Goal: Task Accomplishment & Management: Manage account settings

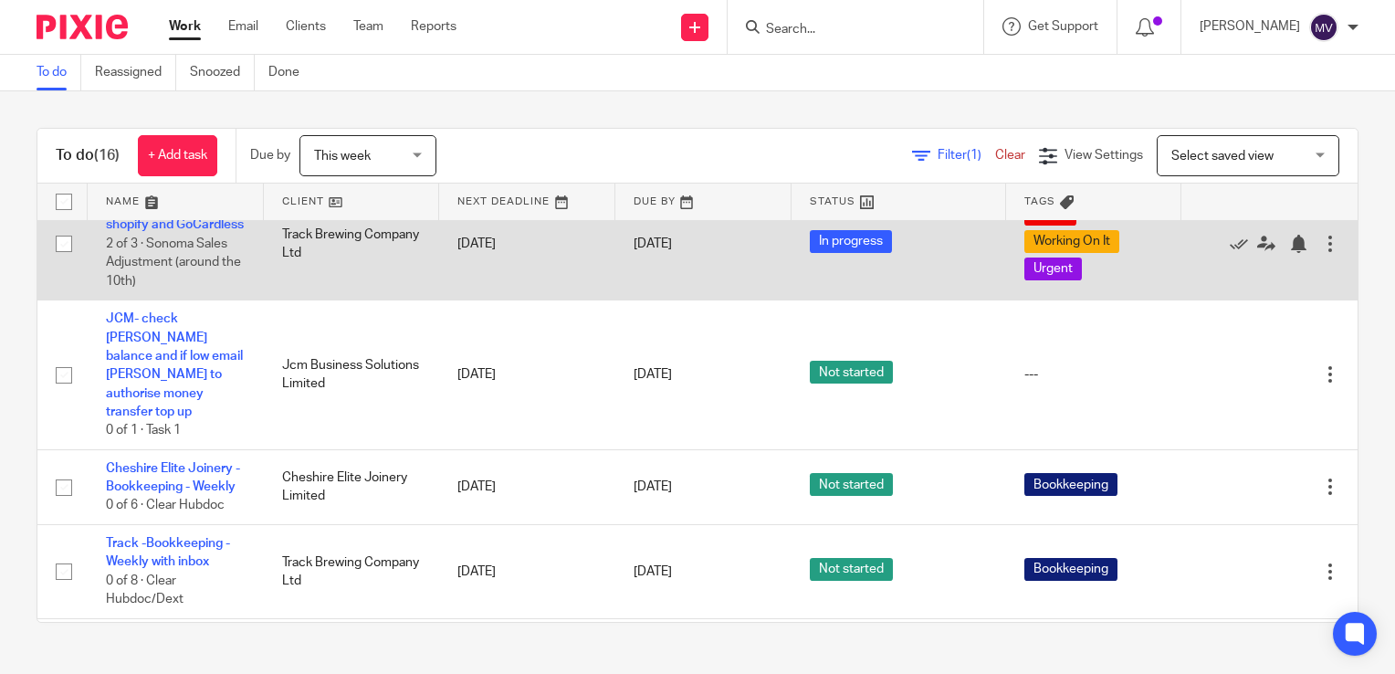
scroll to position [274, 0]
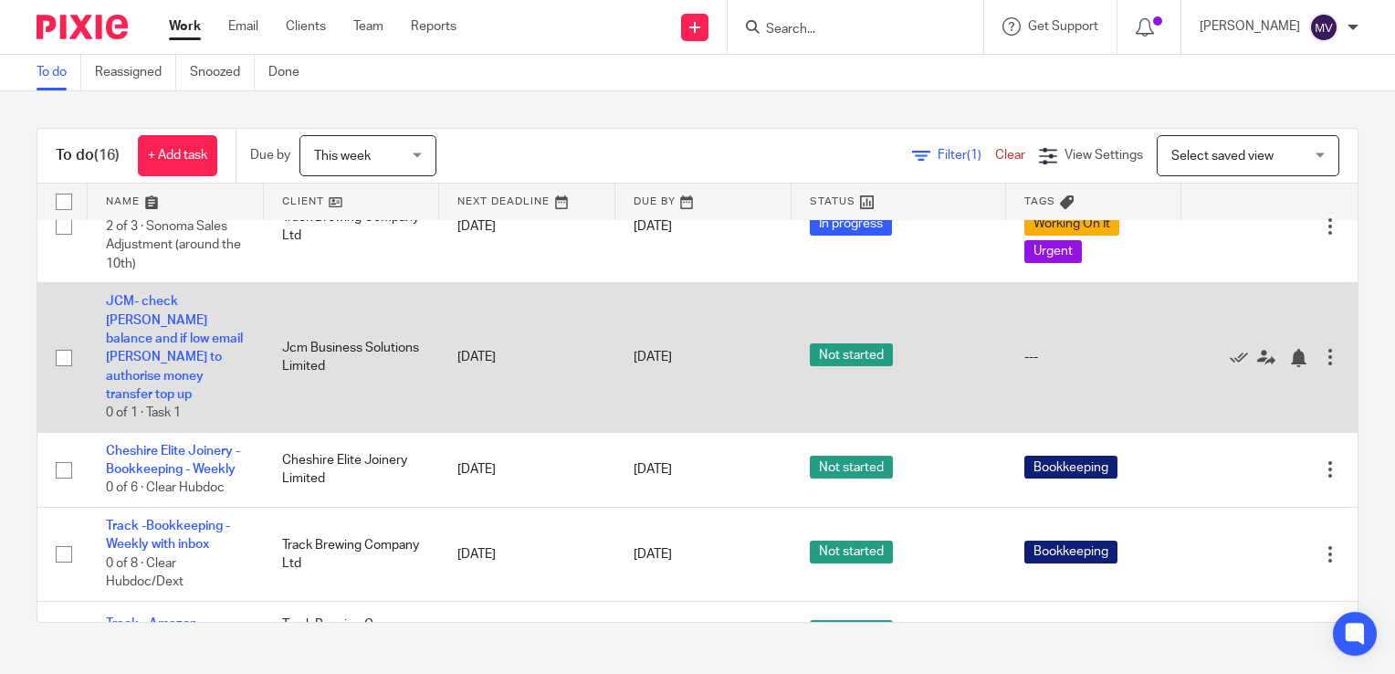
click at [190, 349] on td "JCM- check Soldo balance and if low email Sara to authorise money transfer top …" at bounding box center [176, 357] width 176 height 149
click at [160, 354] on link "JCM- check [PERSON_NAME] balance and if low email [PERSON_NAME] to authorise mo…" at bounding box center [174, 348] width 137 height 106
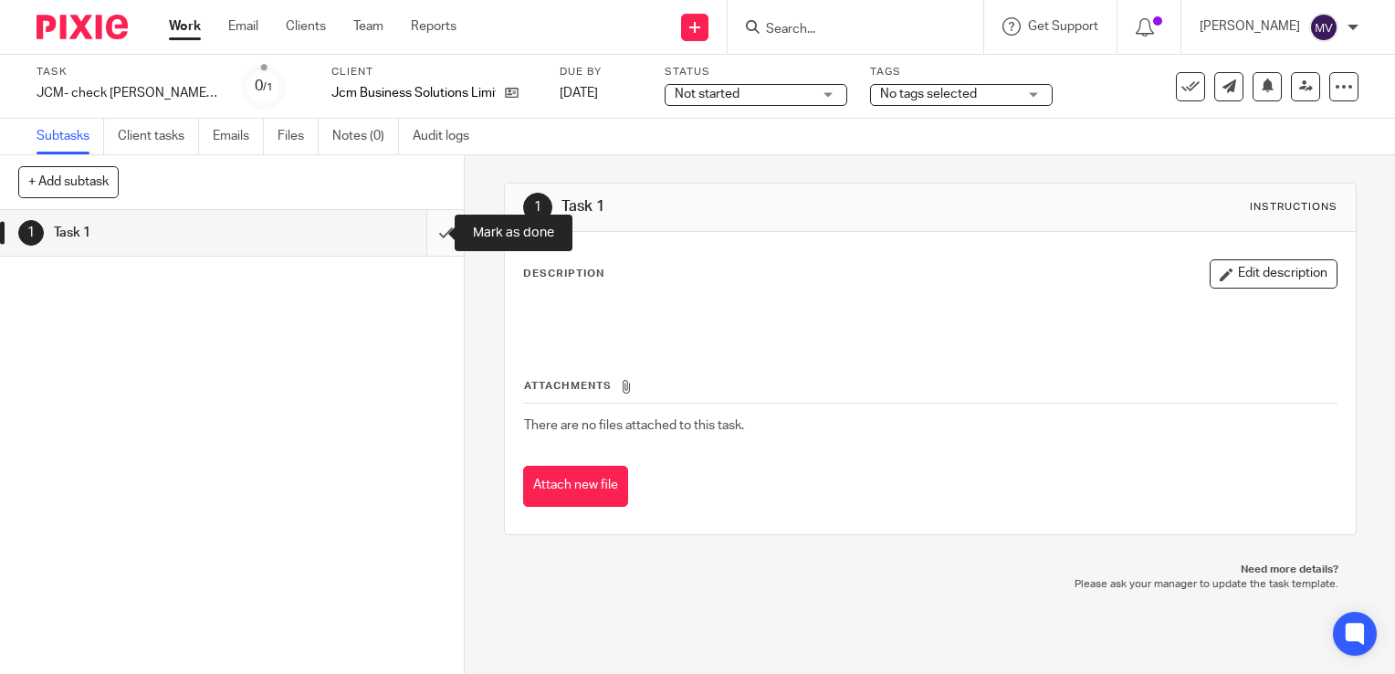
click at [428, 234] on input "submit" at bounding box center [232, 233] width 464 height 46
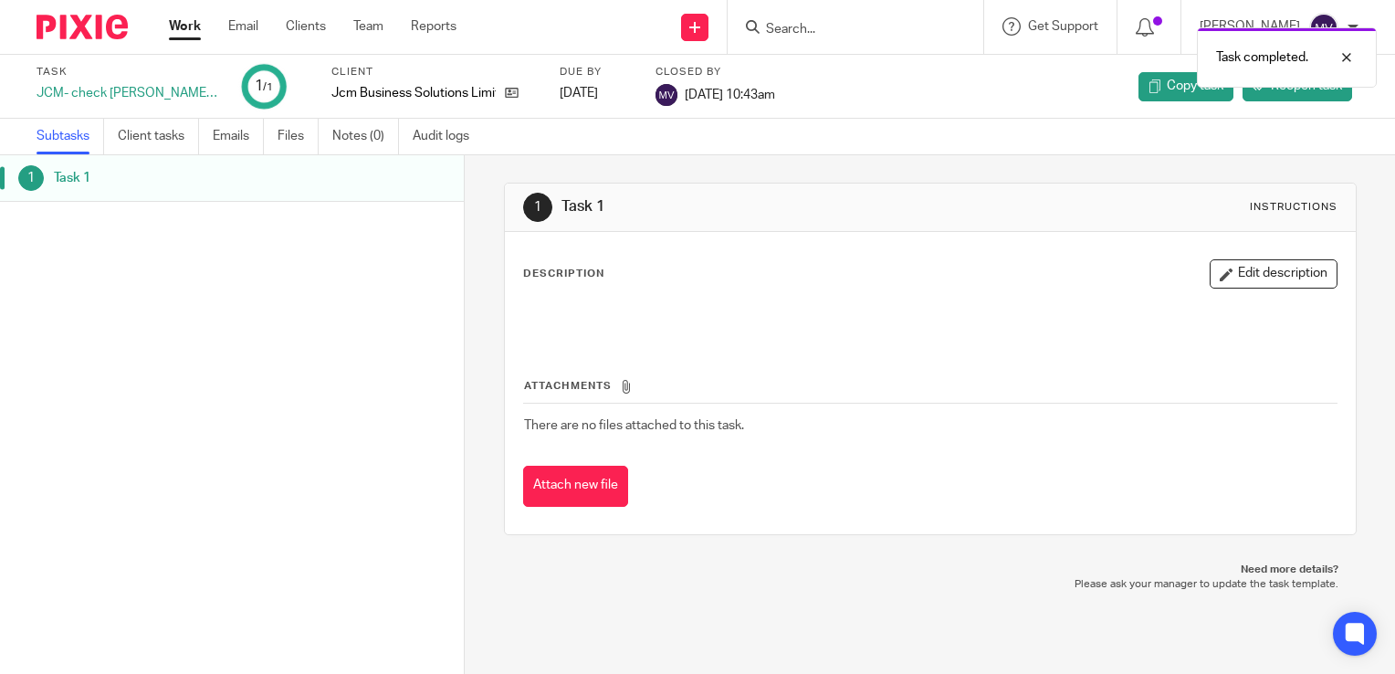
click at [183, 33] on link "Work" at bounding box center [185, 26] width 32 height 18
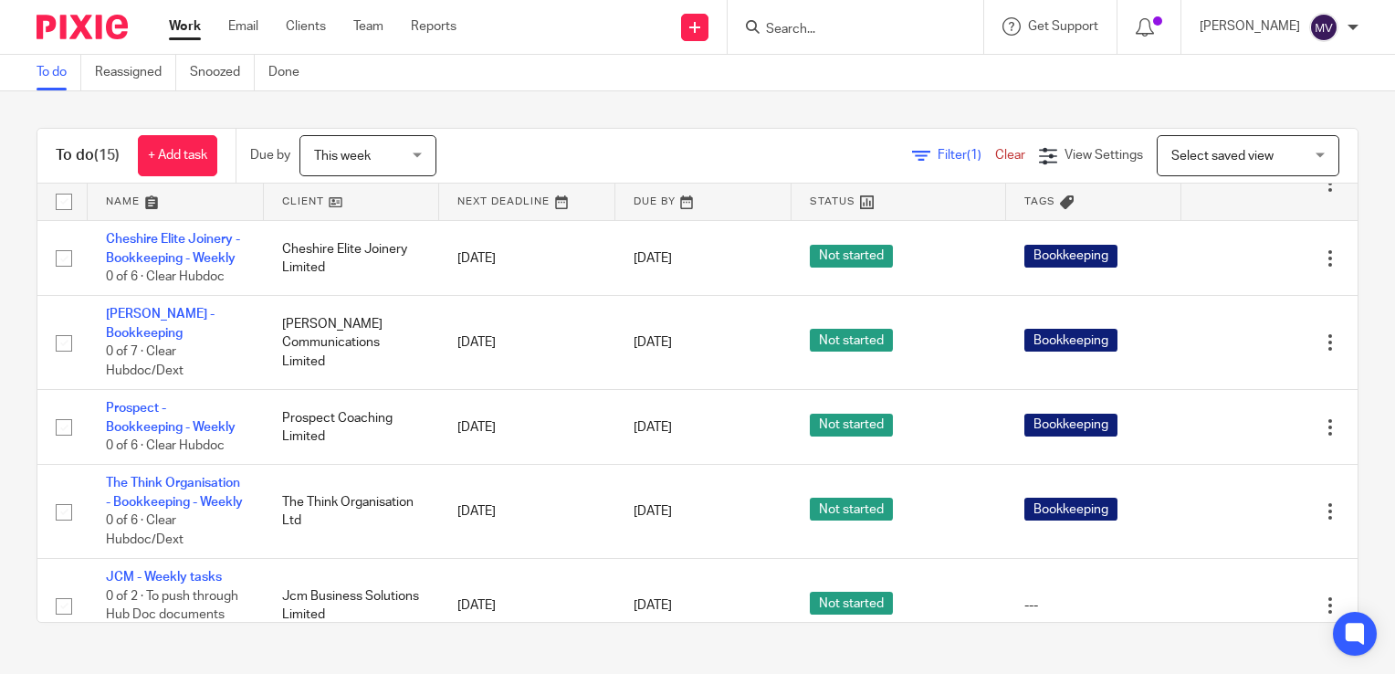
scroll to position [365, 0]
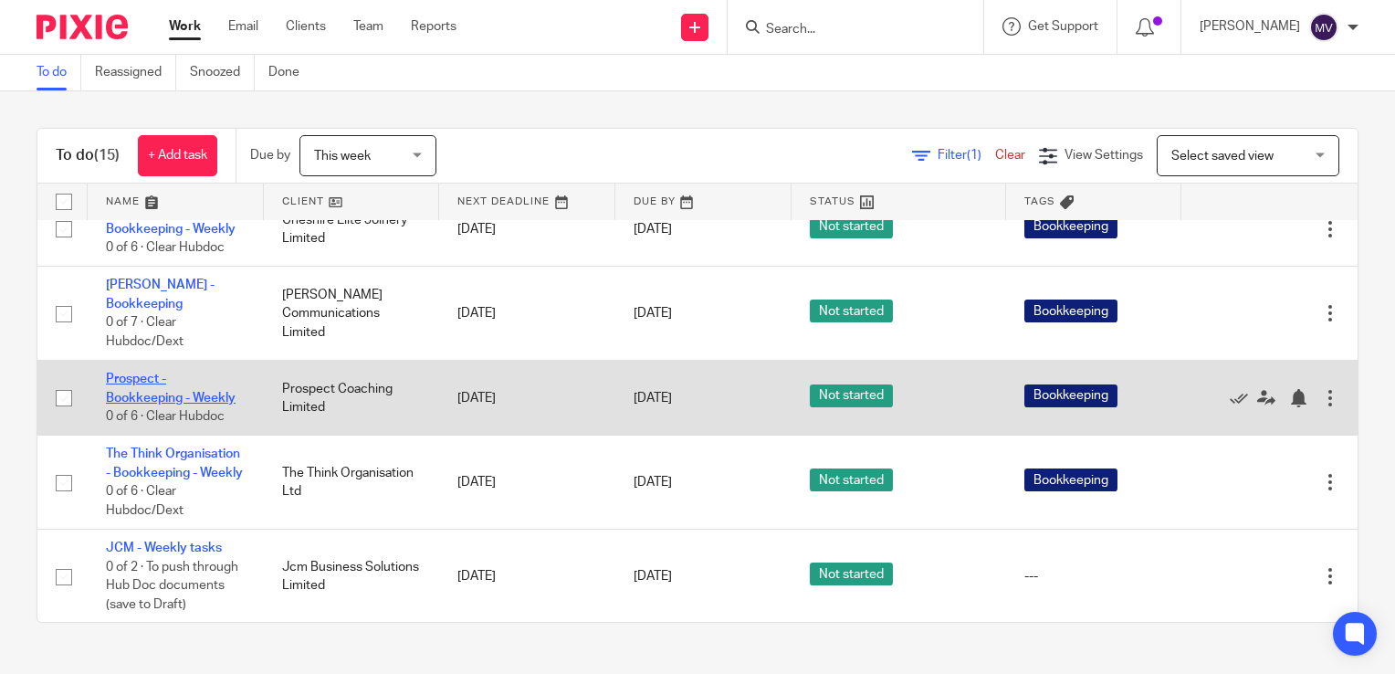
click at [161, 404] on link "Prospect - Bookkeeping - Weekly" at bounding box center [171, 388] width 130 height 31
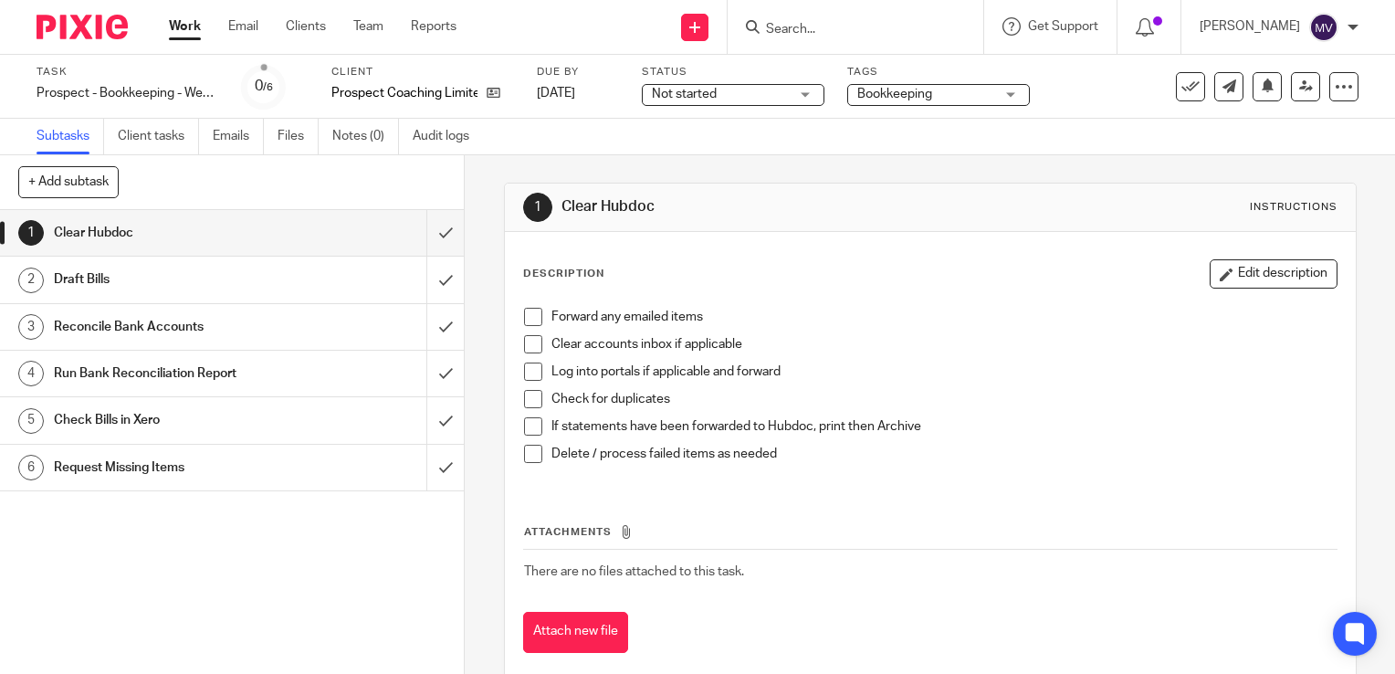
click at [529, 348] on span at bounding box center [533, 344] width 18 height 18
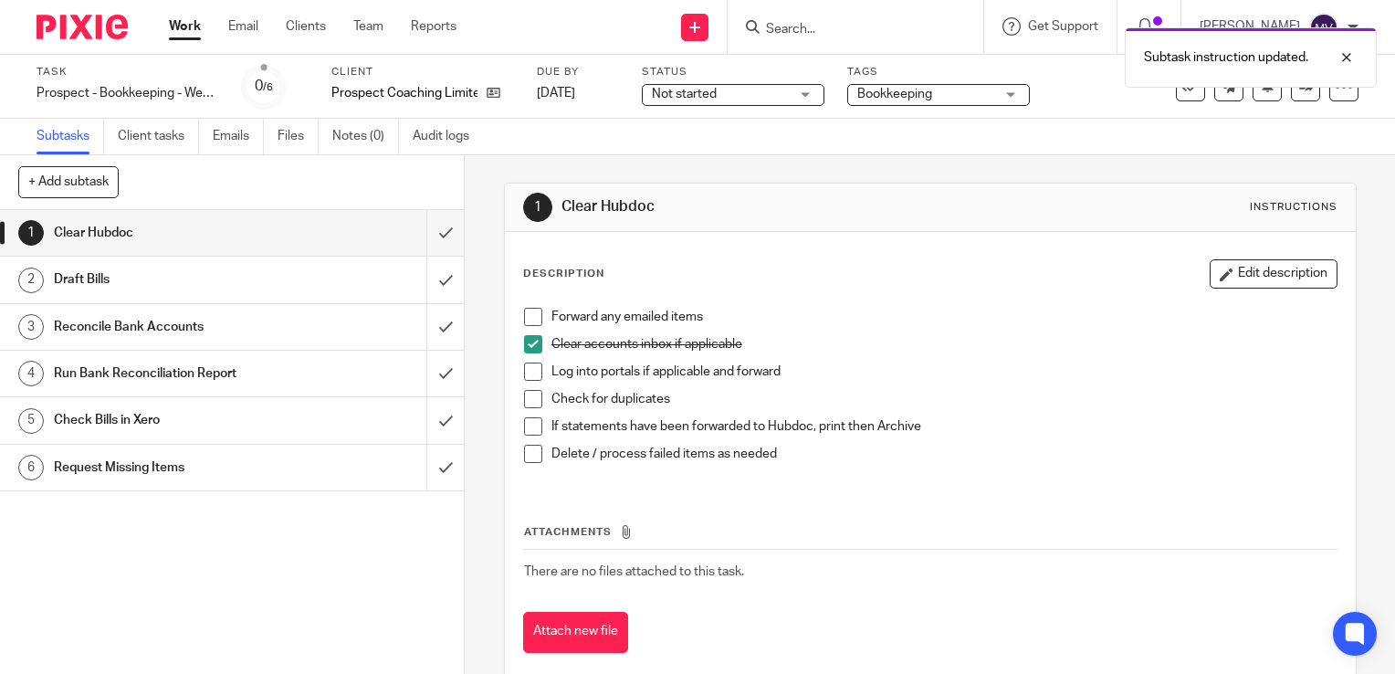
click at [533, 324] on li "Forward any emailed items" at bounding box center [930, 321] width 813 height 27
click at [524, 316] on span at bounding box center [533, 317] width 18 height 18
click at [527, 374] on span at bounding box center [533, 372] width 18 height 18
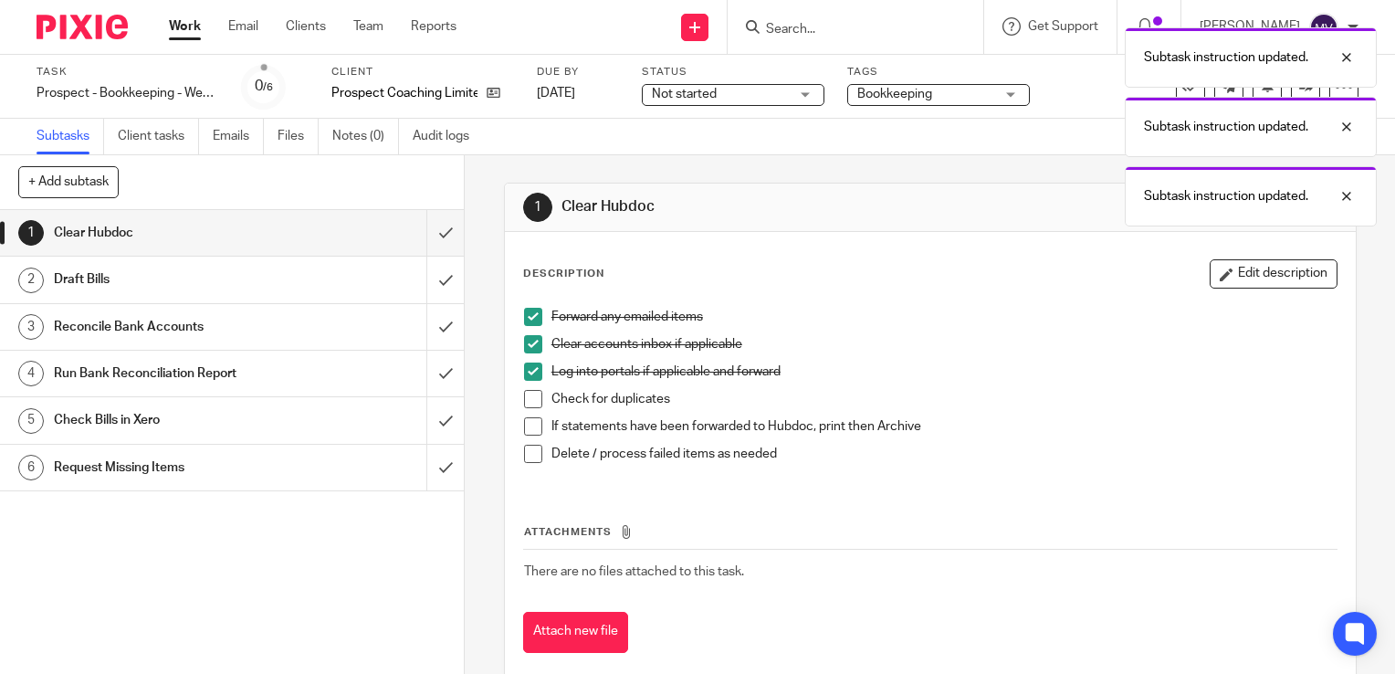
click at [526, 400] on span at bounding box center [533, 399] width 18 height 18
click at [525, 419] on span at bounding box center [533, 426] width 18 height 18
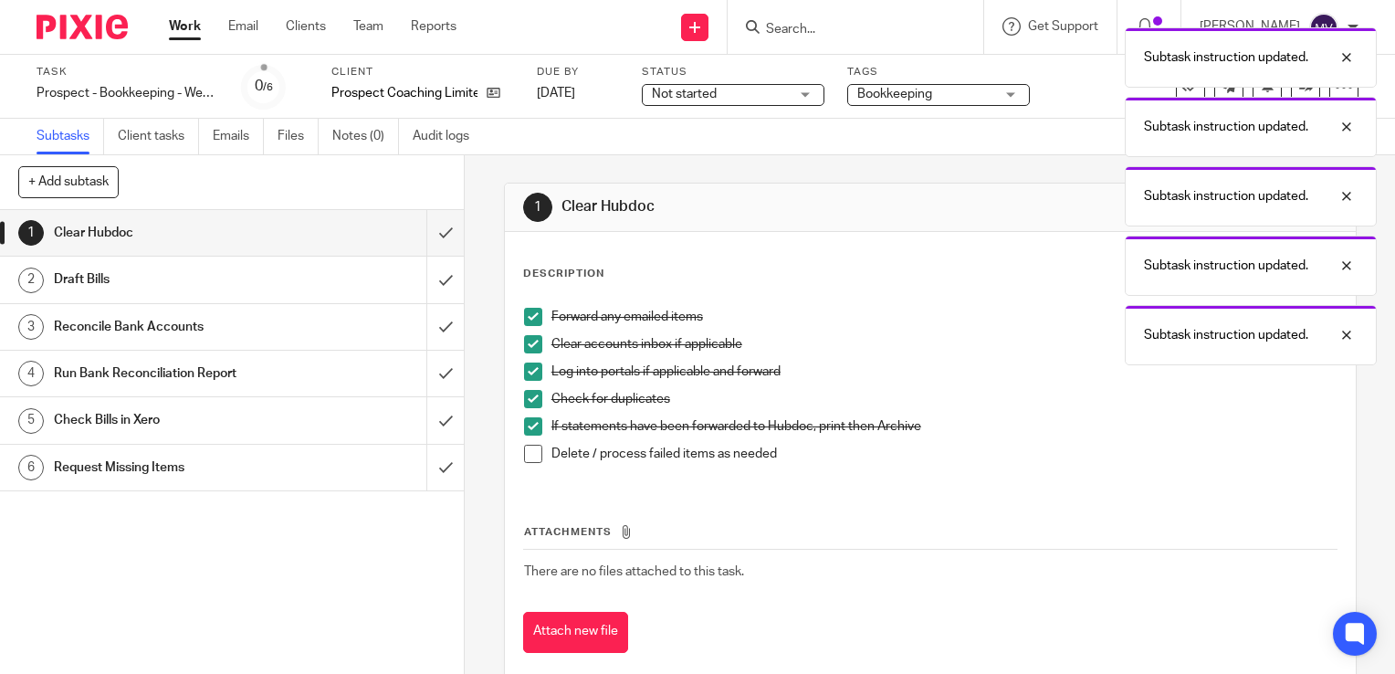
click at [530, 451] on span at bounding box center [533, 454] width 18 height 18
drag, startPoint x: 429, startPoint y: 225, endPoint x: 429, endPoint y: 265, distance: 40.2
click at [433, 248] on input "submit" at bounding box center [232, 233] width 464 height 46
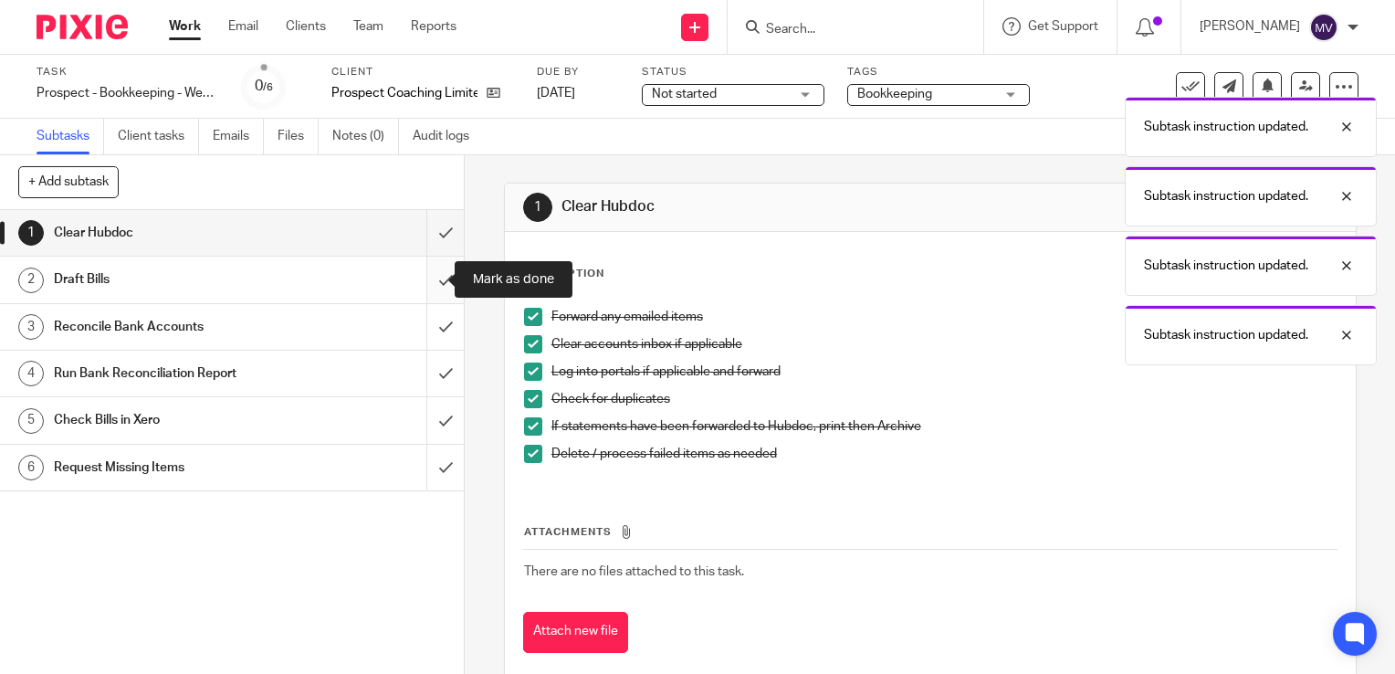
click at [427, 284] on input "submit" at bounding box center [232, 280] width 464 height 46
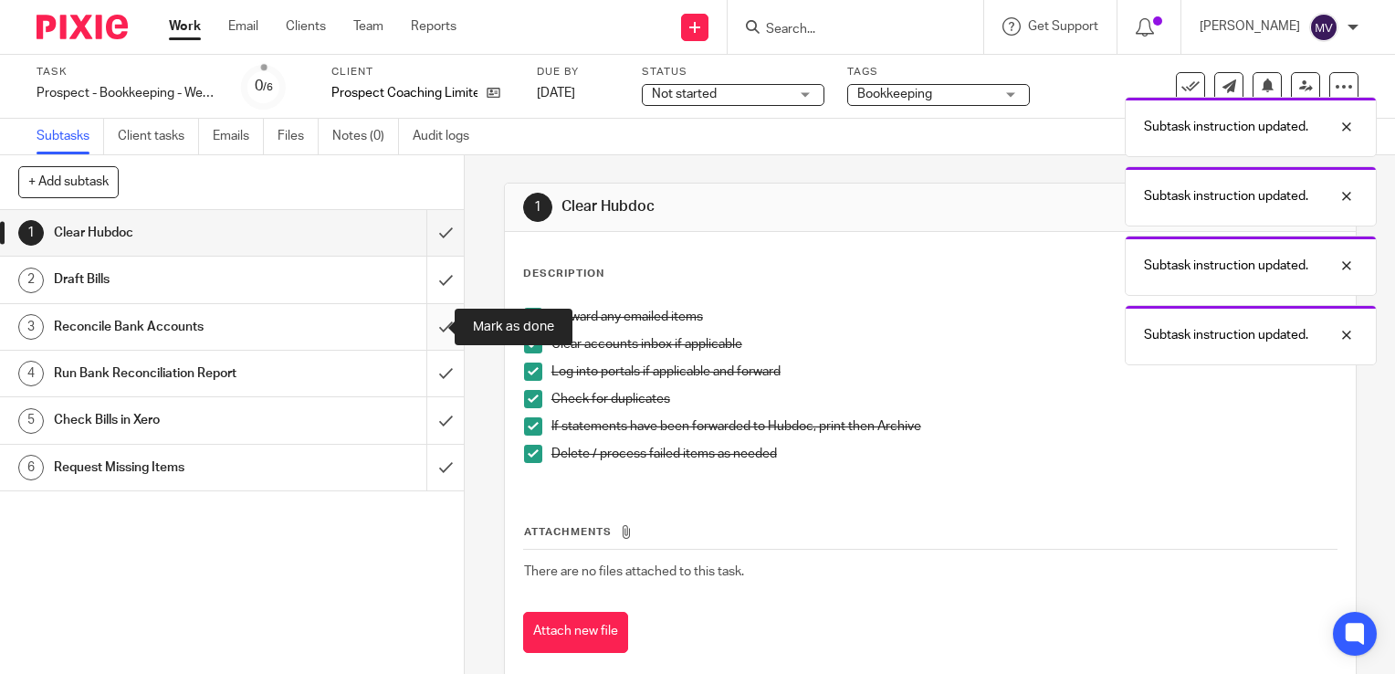
drag, startPoint x: 426, startPoint y: 319, endPoint x: 428, endPoint y: 355, distance: 36.6
click at [426, 320] on input "submit" at bounding box center [232, 327] width 464 height 46
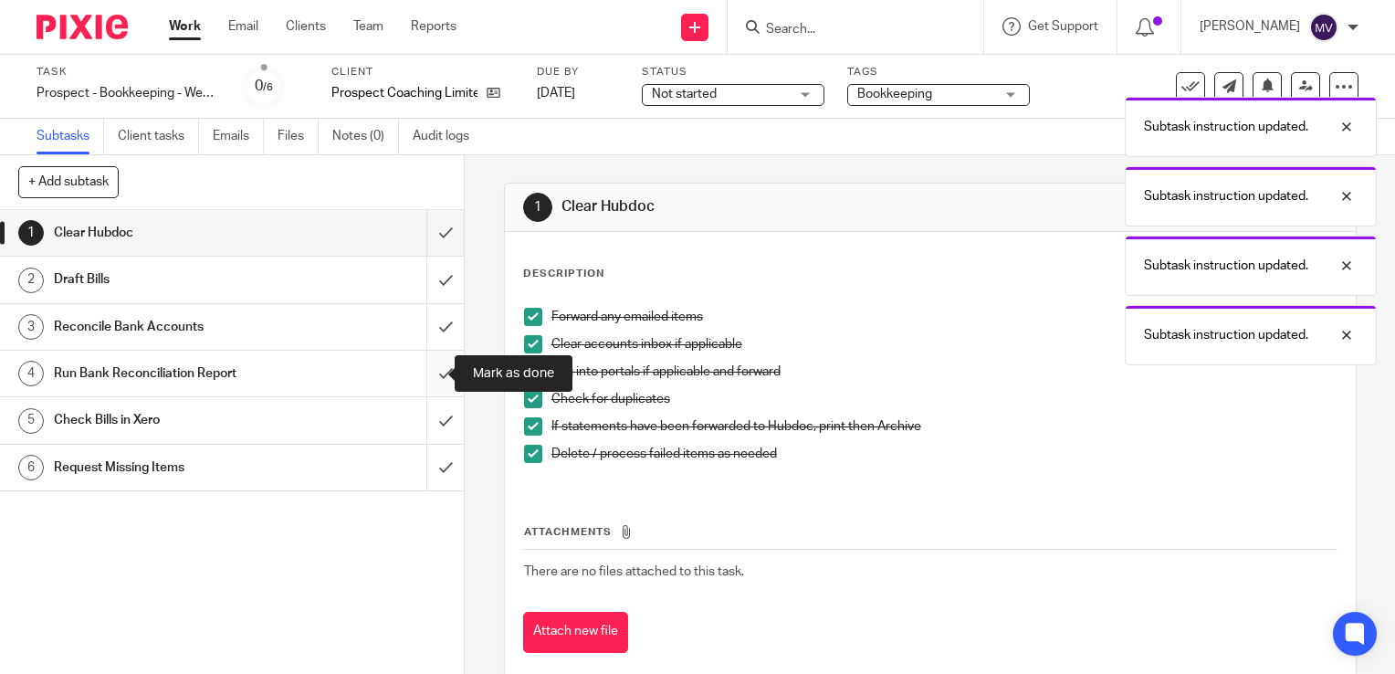
click at [432, 368] on input "submit" at bounding box center [232, 374] width 464 height 46
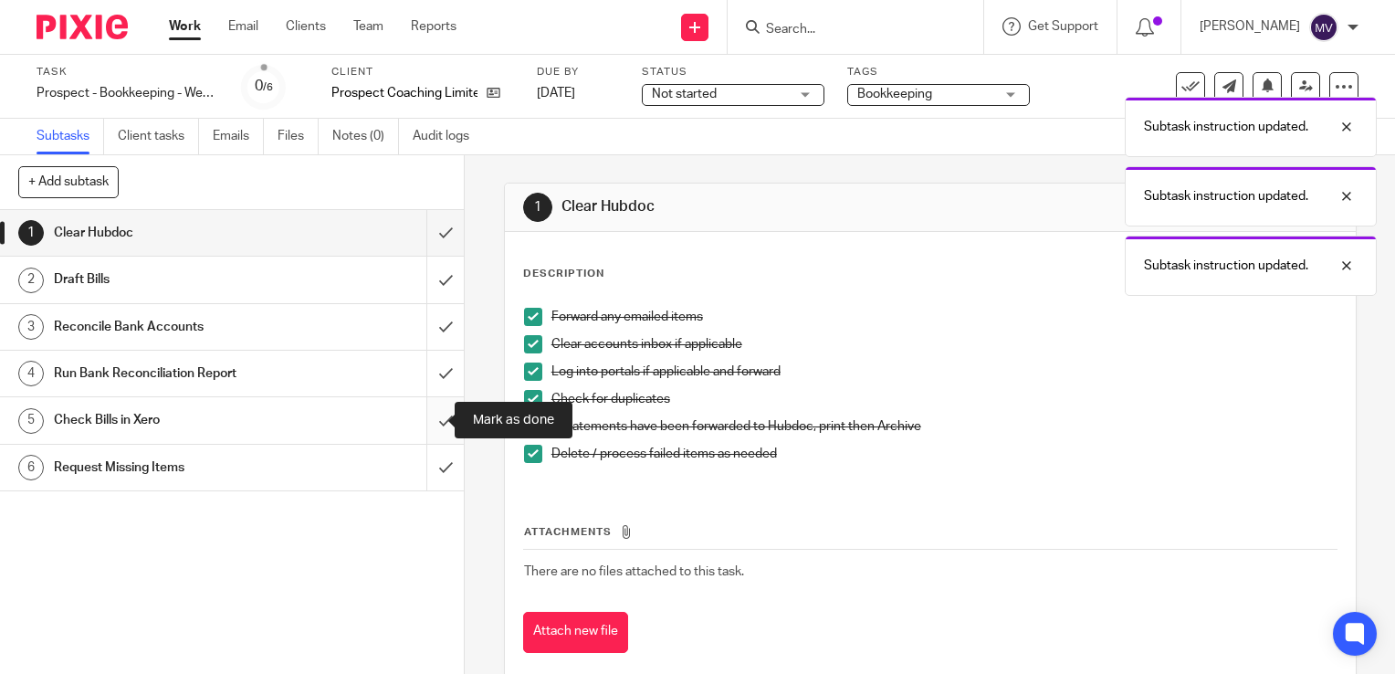
click at [424, 413] on input "submit" at bounding box center [232, 420] width 464 height 46
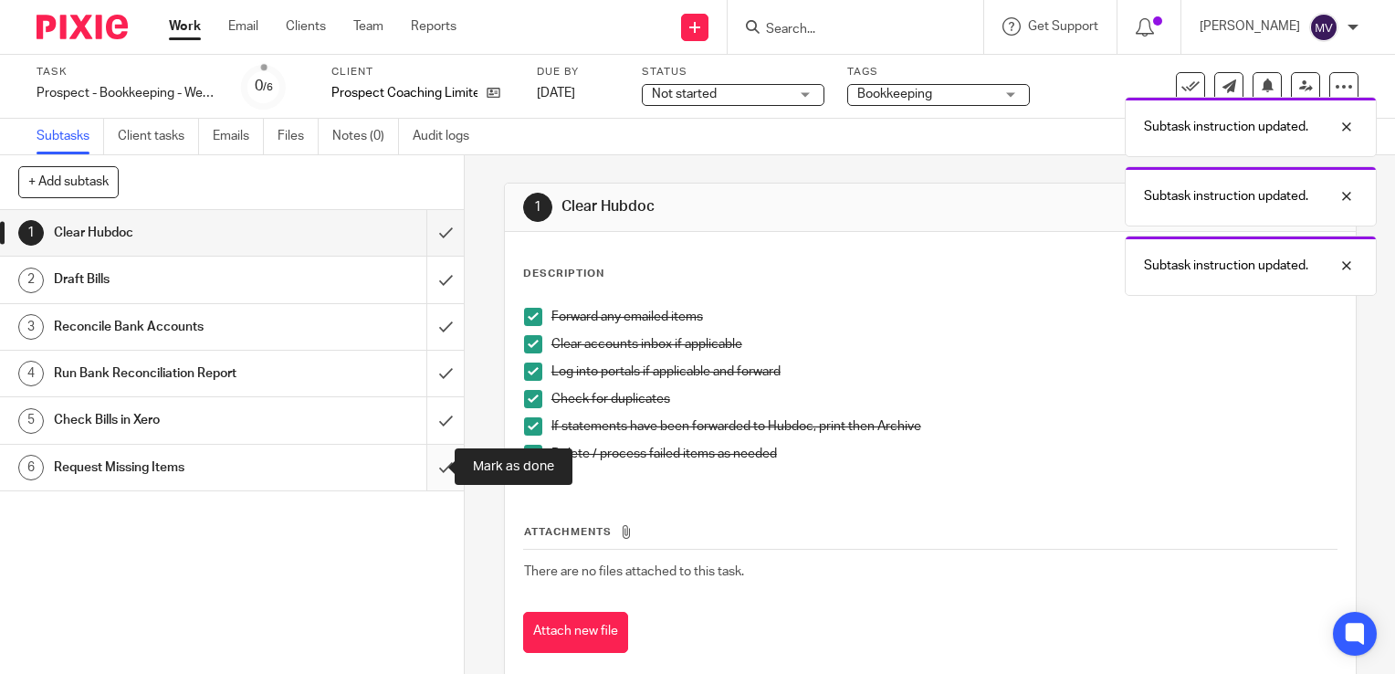
click at [430, 455] on input "submit" at bounding box center [232, 468] width 464 height 46
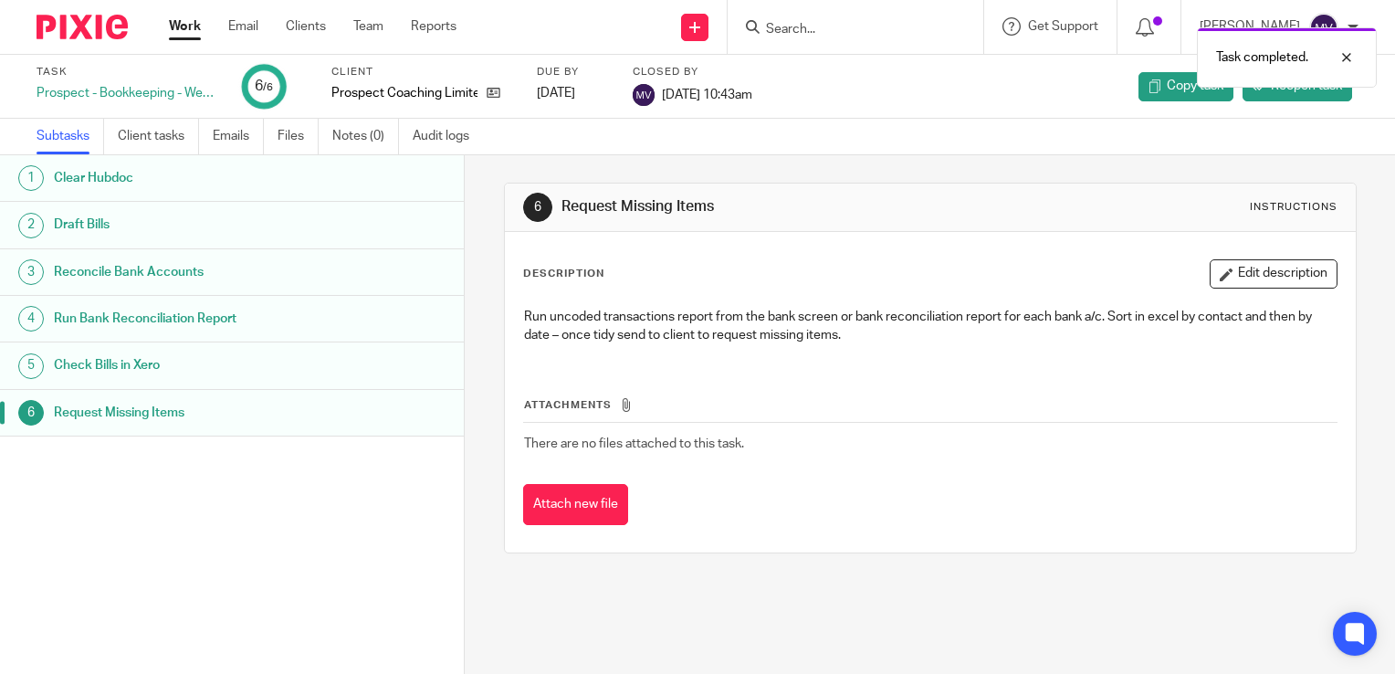
click at [180, 26] on link "Work" at bounding box center [185, 26] width 32 height 18
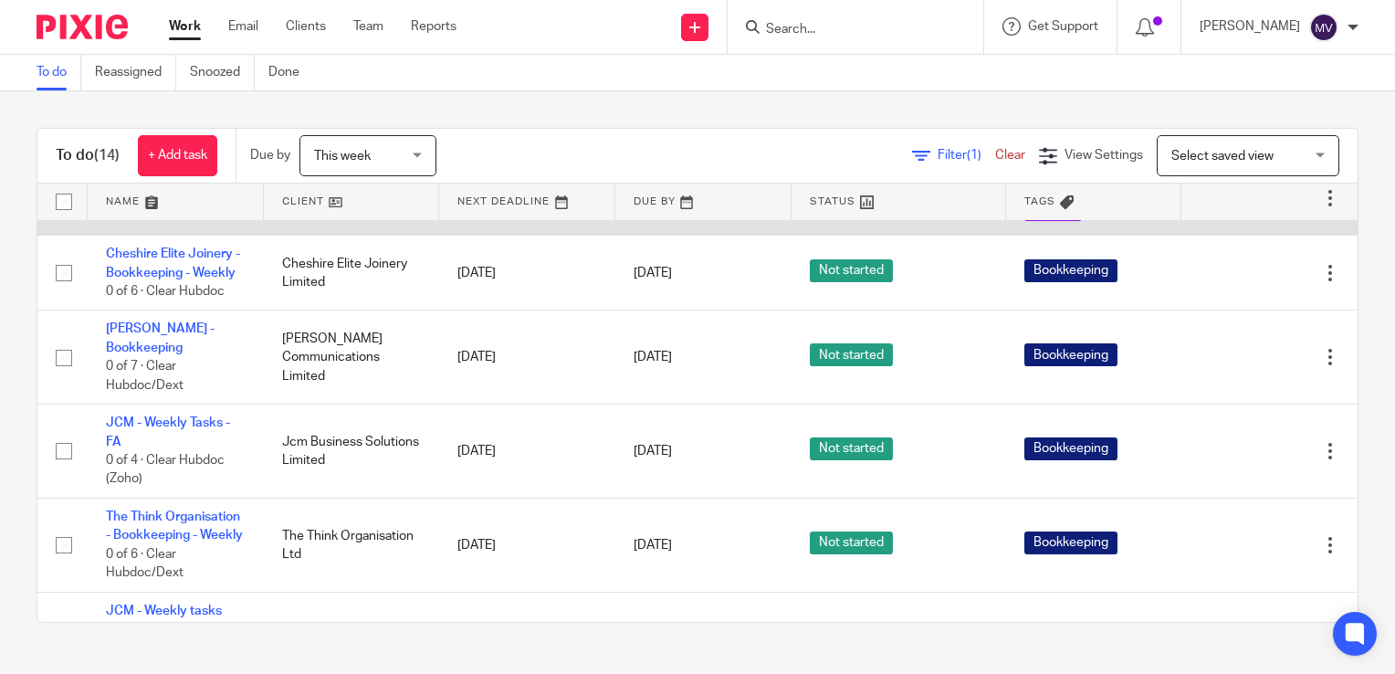
scroll to position [365, 0]
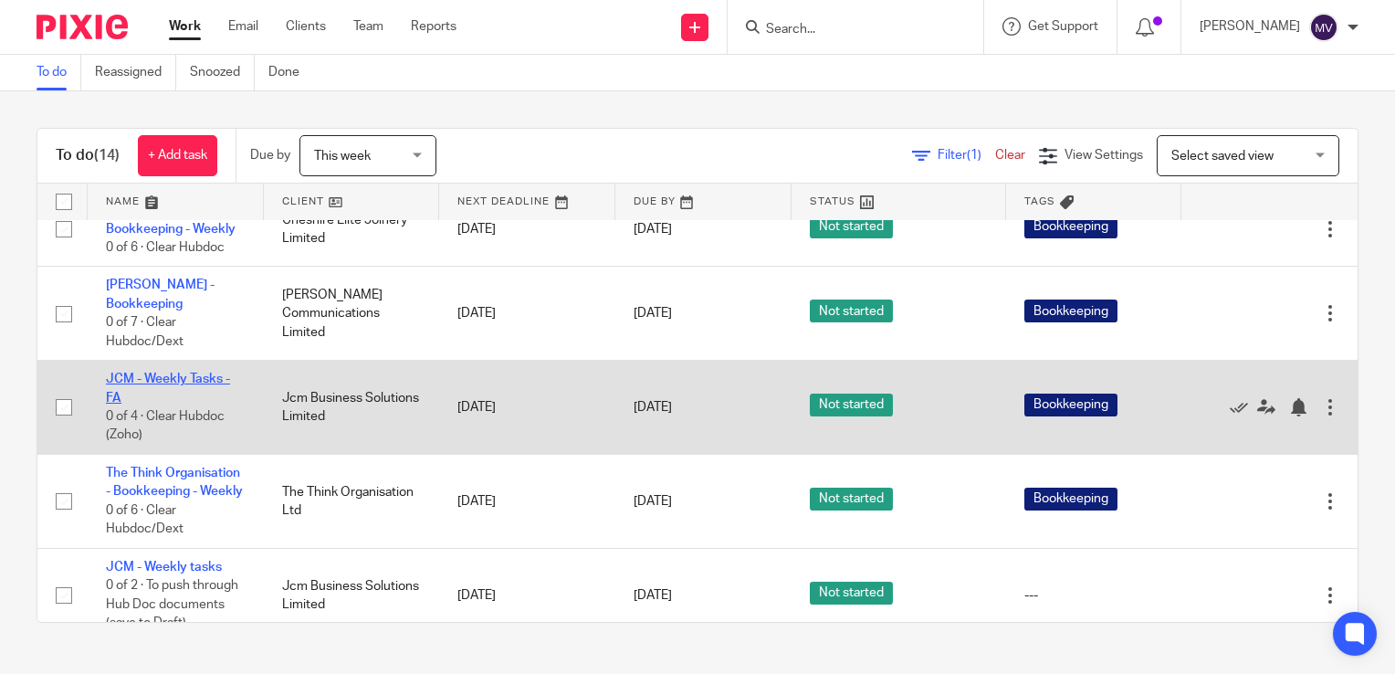
click at [193, 404] on link "JCM - Weekly Tasks - FA" at bounding box center [168, 388] width 124 height 31
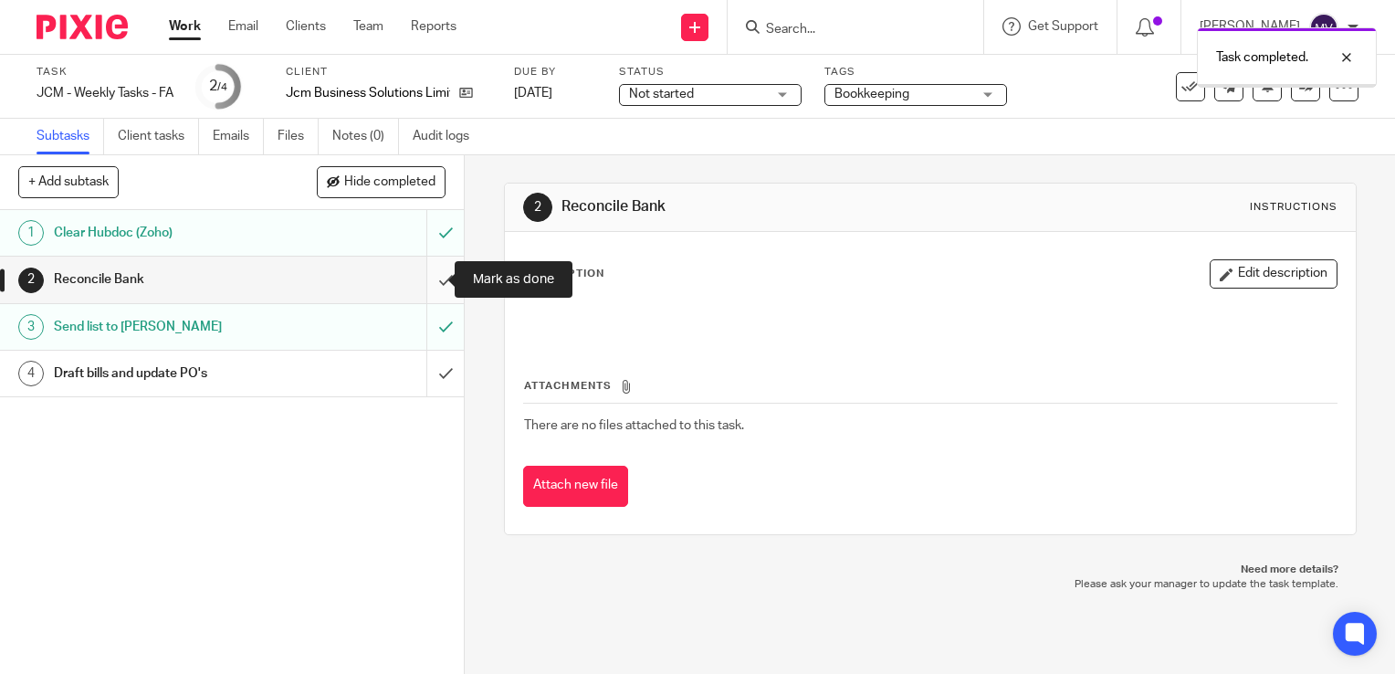
click at [427, 279] on input "submit" at bounding box center [232, 280] width 464 height 46
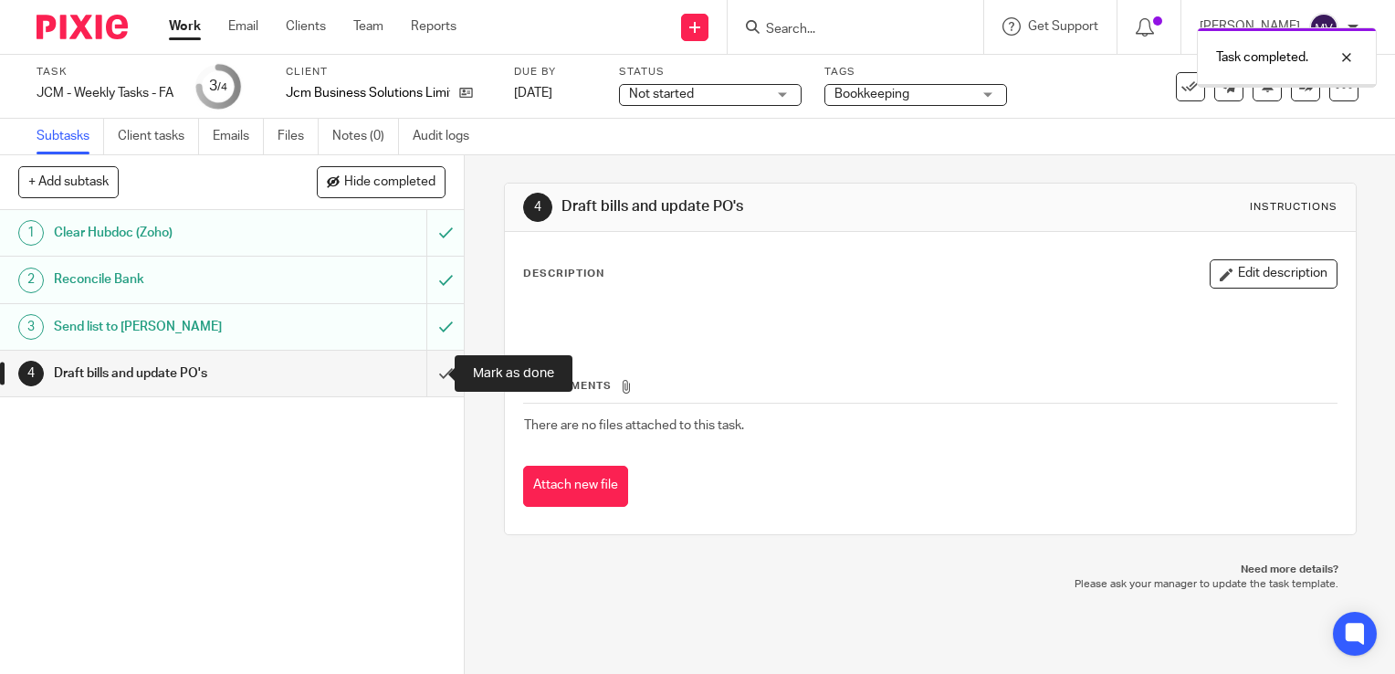
click at [423, 375] on input "submit" at bounding box center [232, 374] width 464 height 46
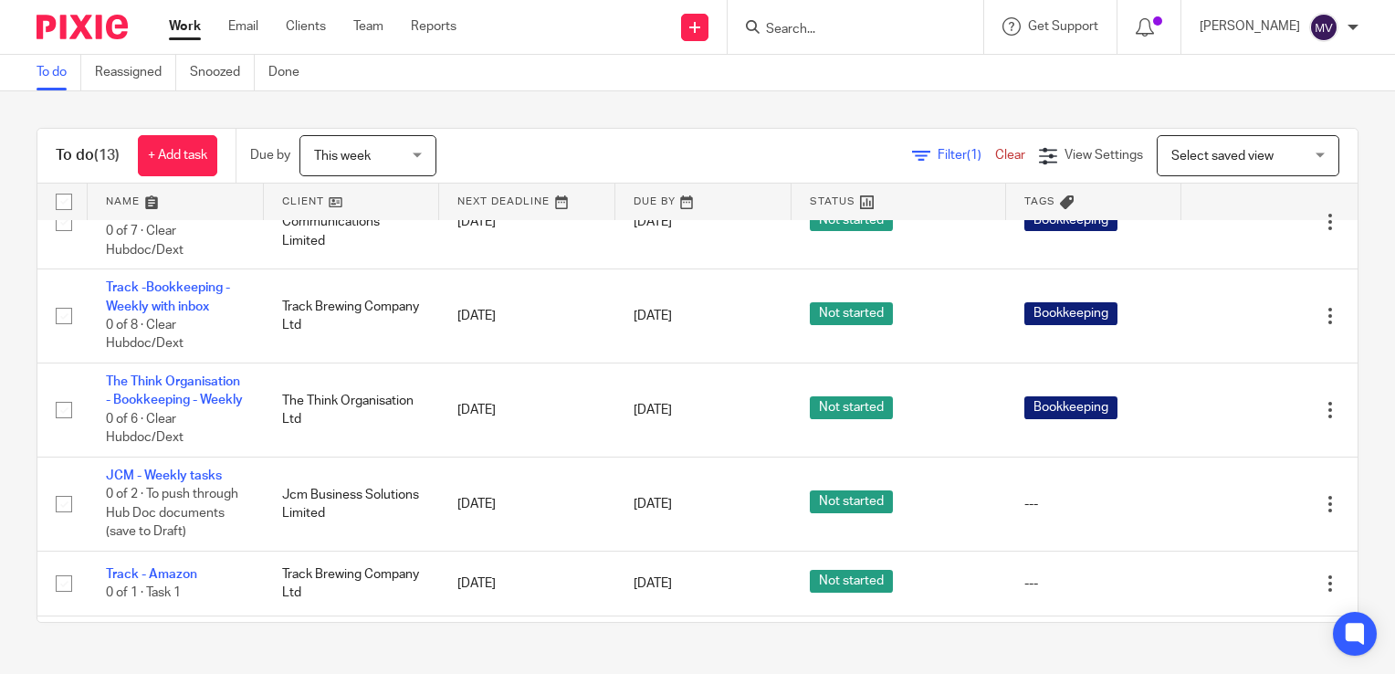
scroll to position [548, 0]
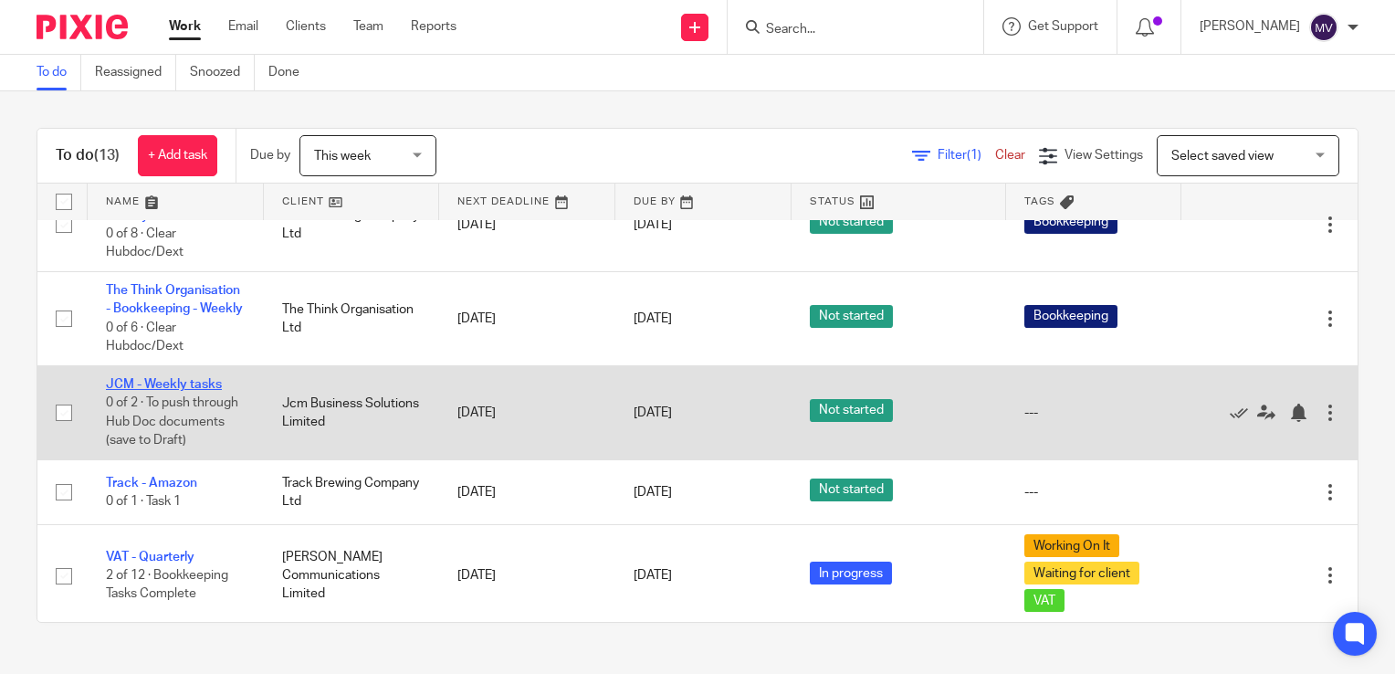
click at [175, 391] on link "JCM - Weekly tasks" at bounding box center [164, 384] width 116 height 13
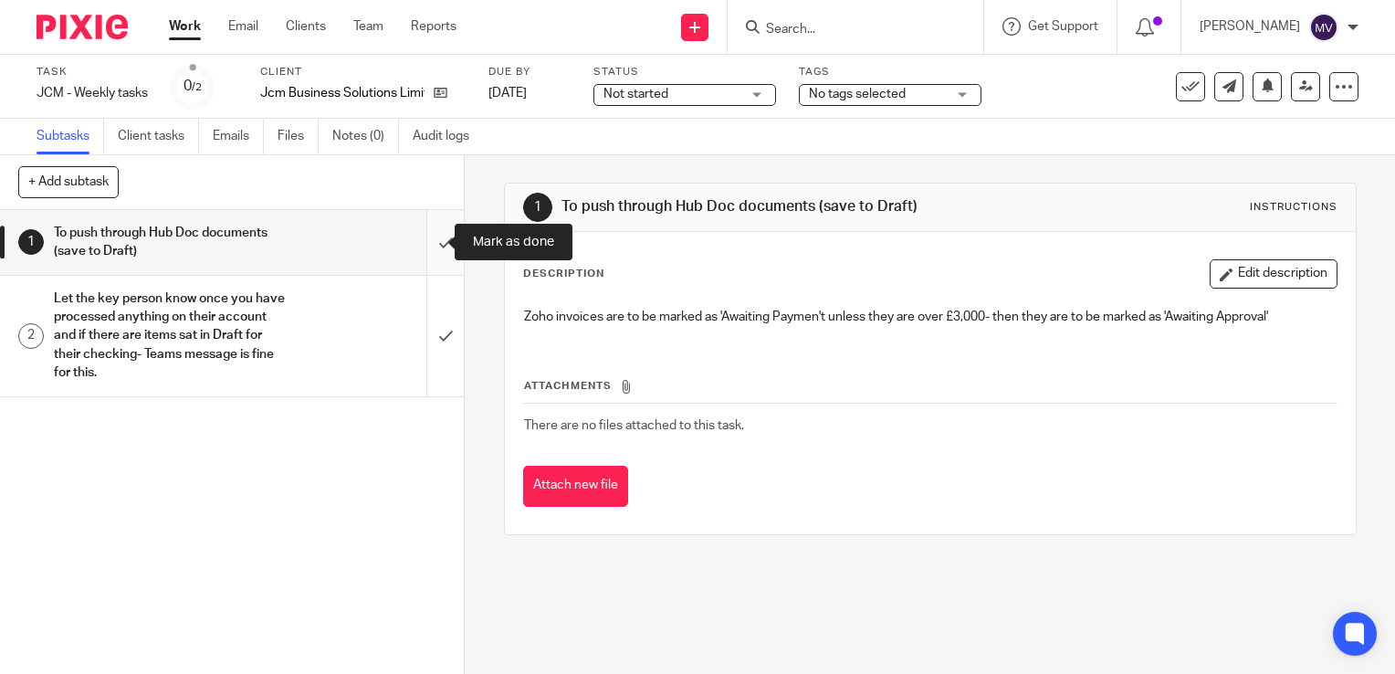
click at [423, 243] on input "submit" at bounding box center [232, 242] width 464 height 65
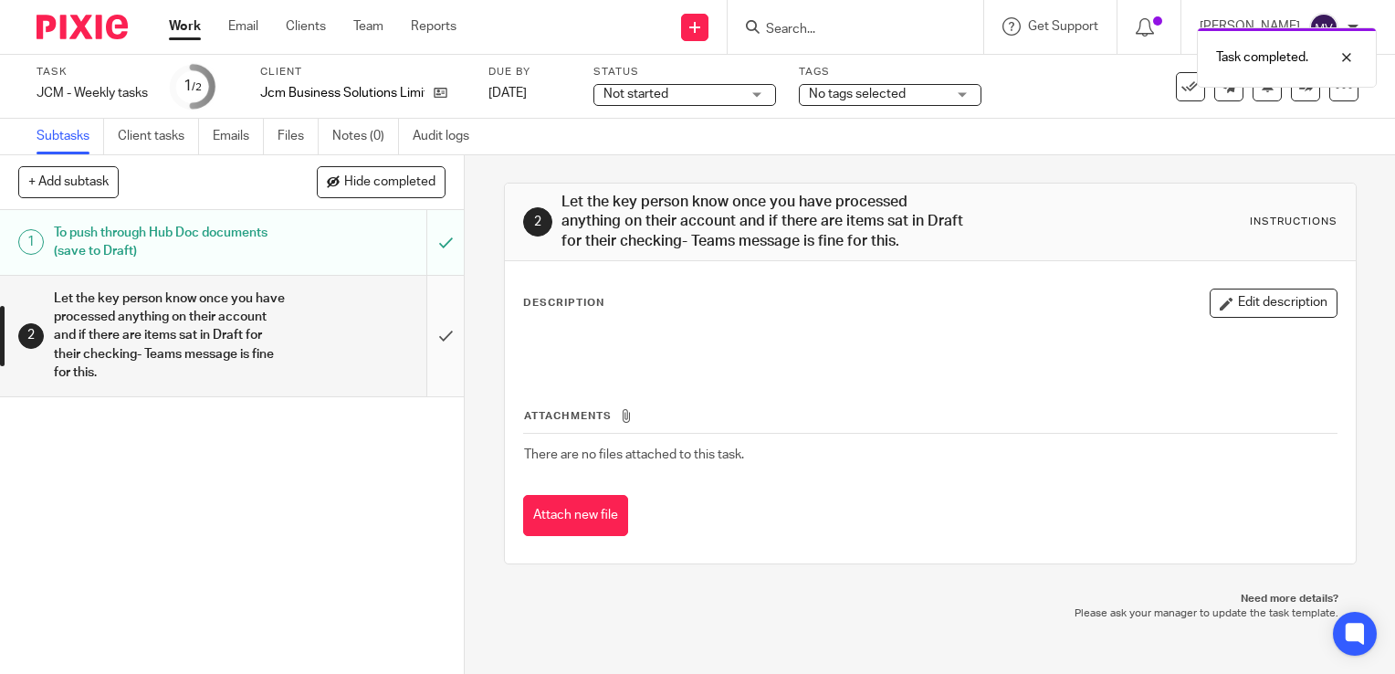
click at [430, 333] on input "submit" at bounding box center [232, 336] width 464 height 121
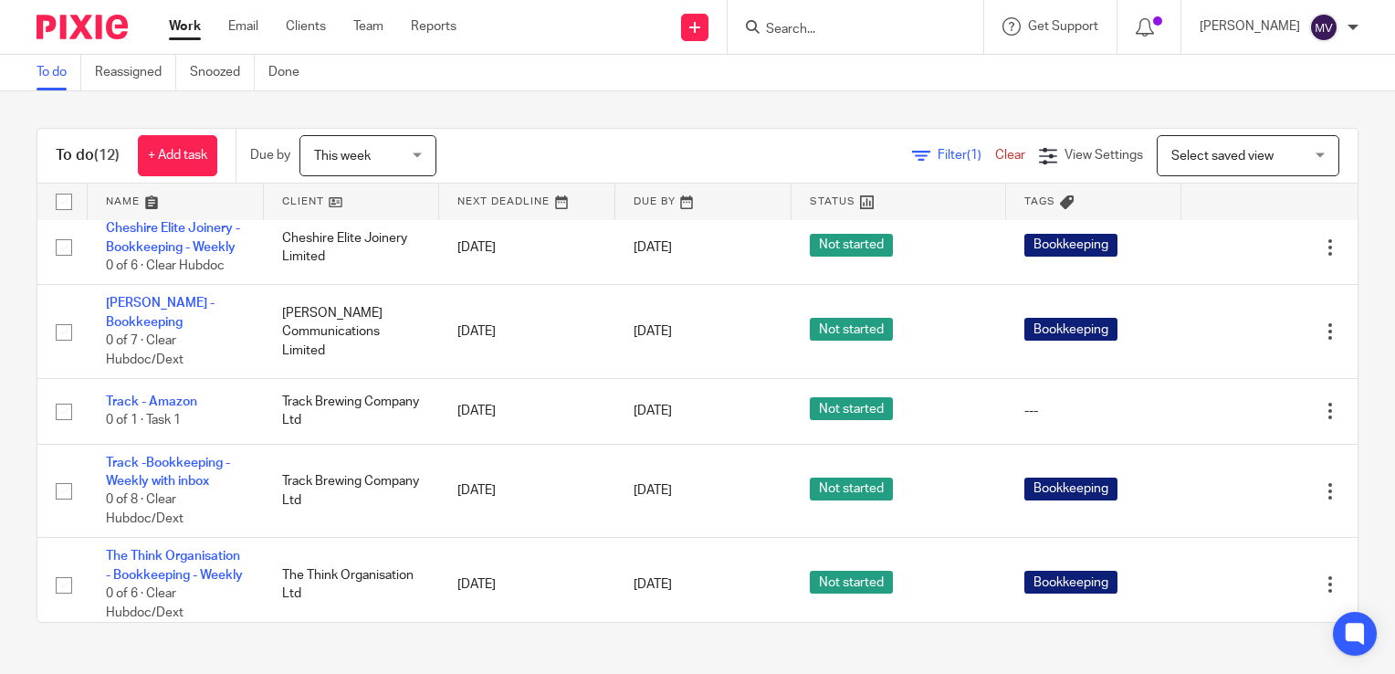
scroll to position [365, 0]
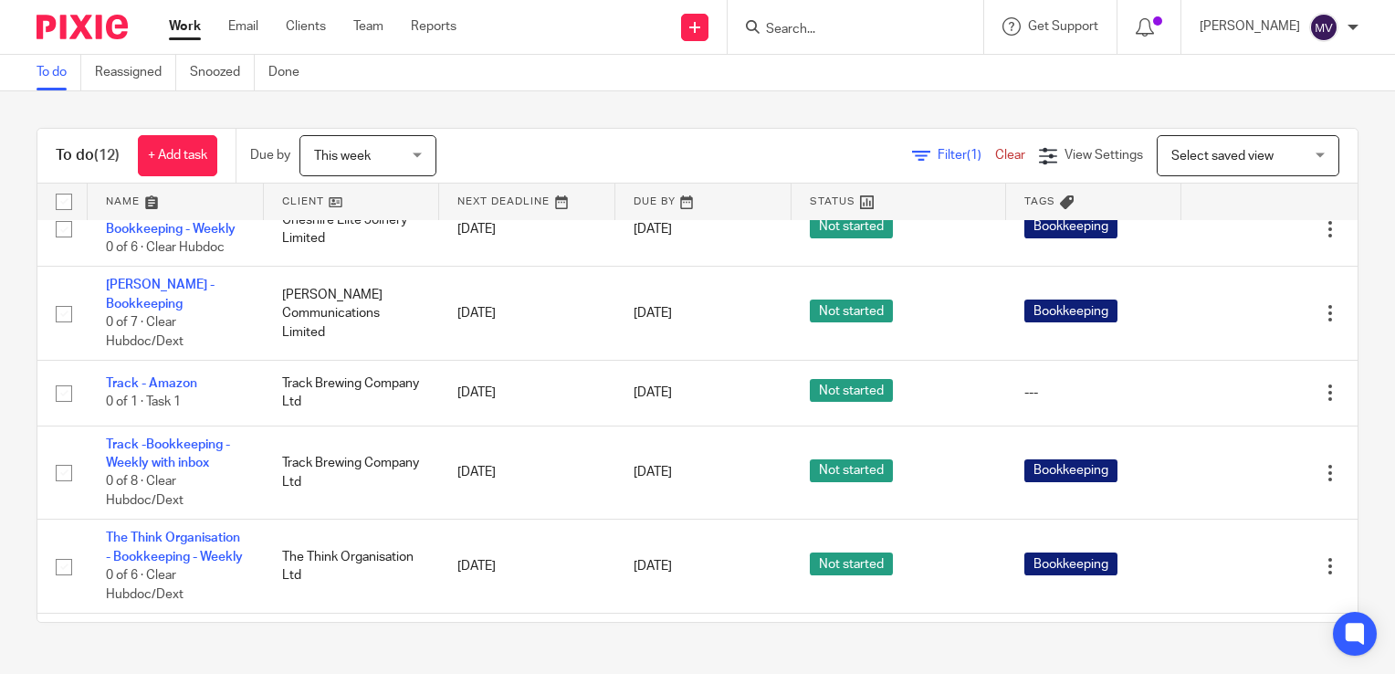
click at [871, 28] on input "Search" at bounding box center [846, 30] width 164 height 16
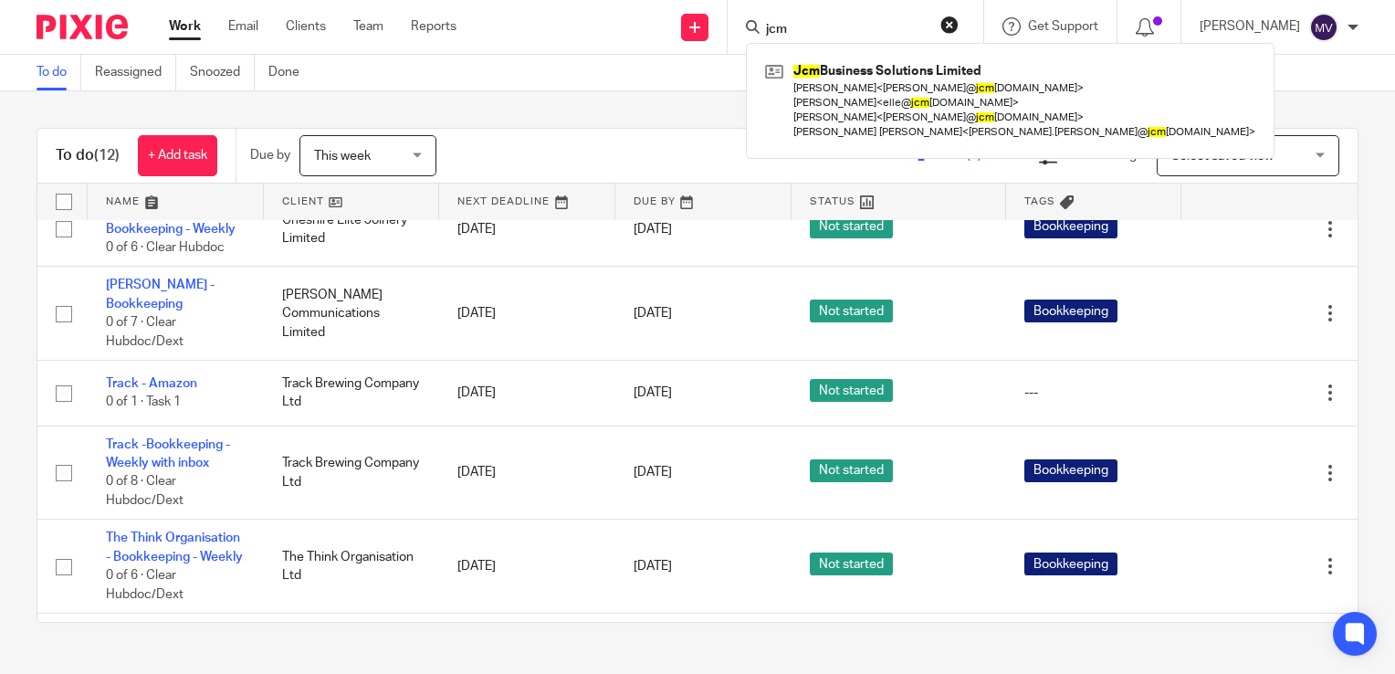
type input "jcm"
click button "submit" at bounding box center [0, 0] width 0 height 0
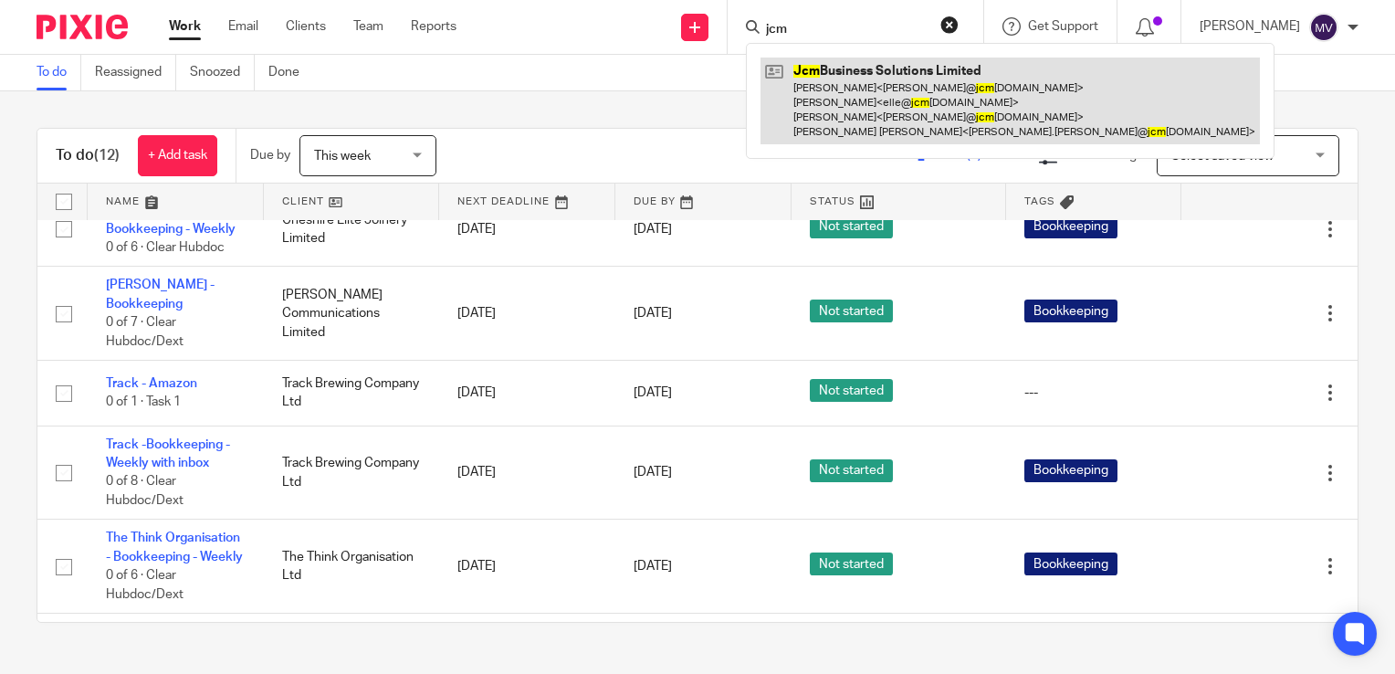
click at [928, 118] on link at bounding box center [1010, 101] width 499 height 87
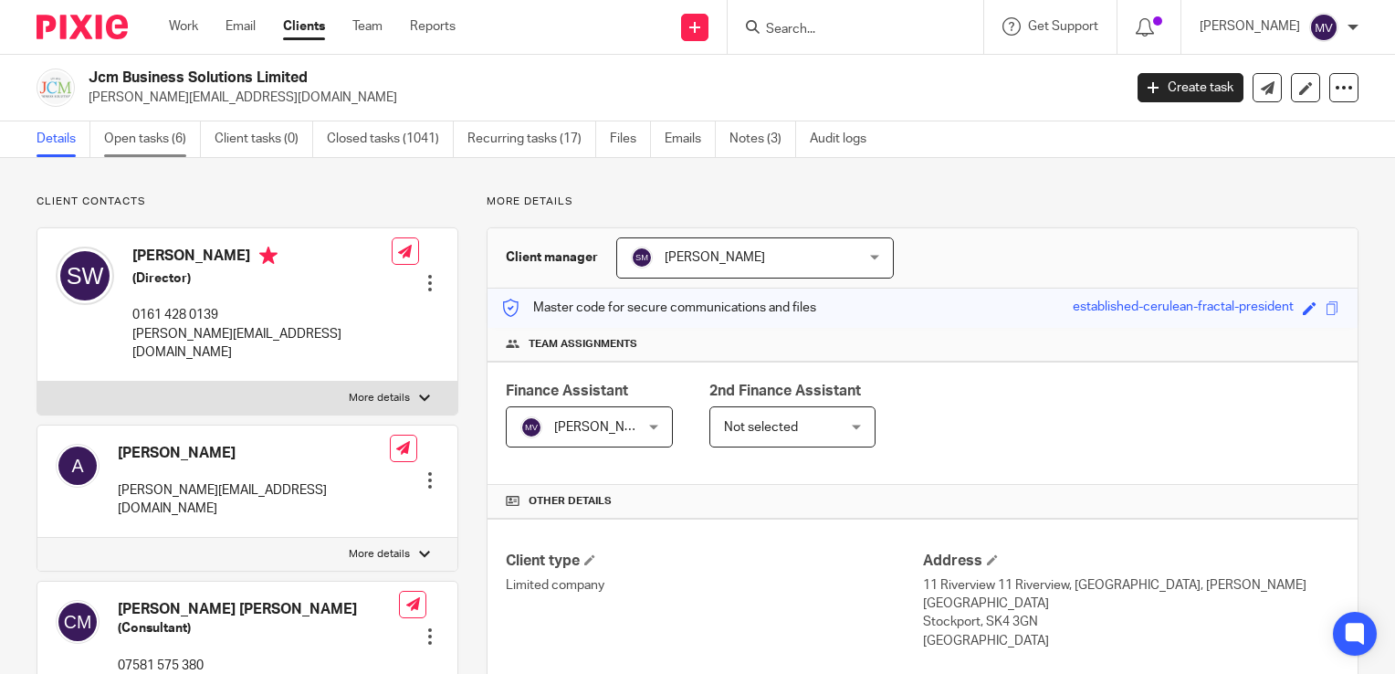
click at [128, 133] on link "Open tasks (6)" at bounding box center [152, 139] width 97 height 36
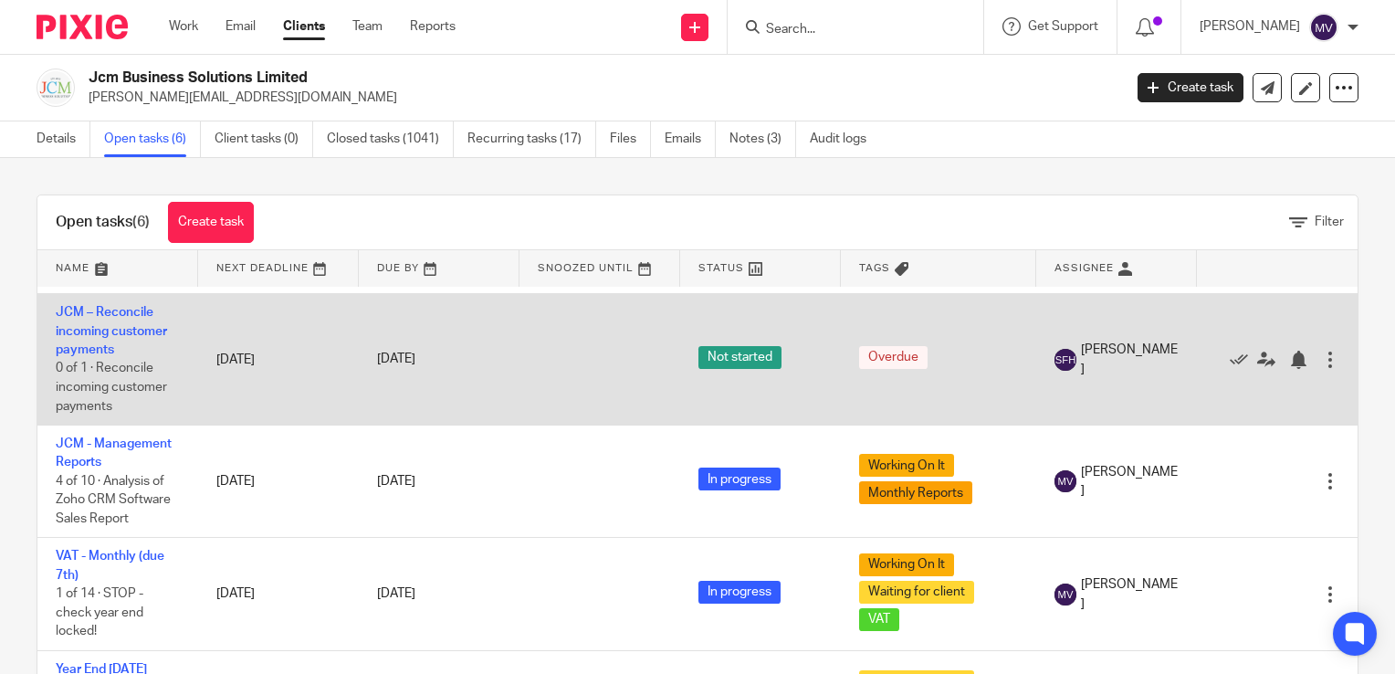
scroll to position [329, 0]
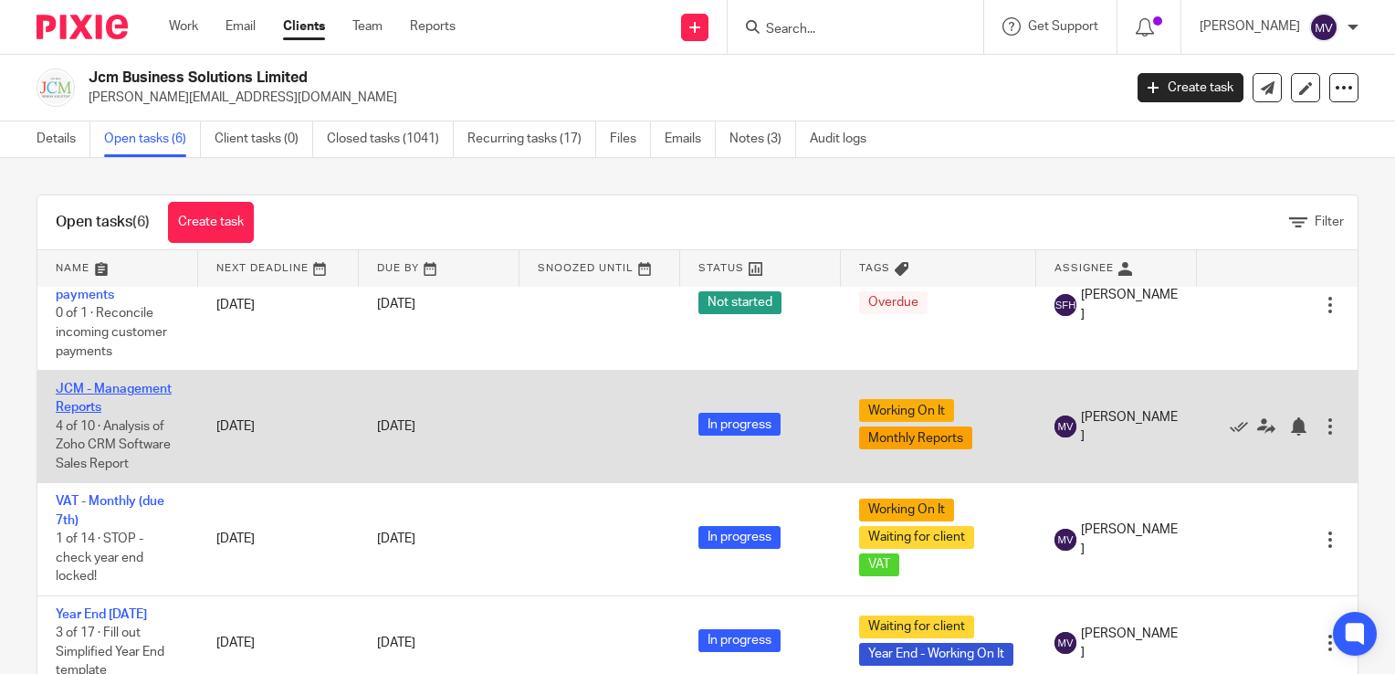
click at [121, 383] on link "JCM - Management Reports" at bounding box center [114, 398] width 116 height 31
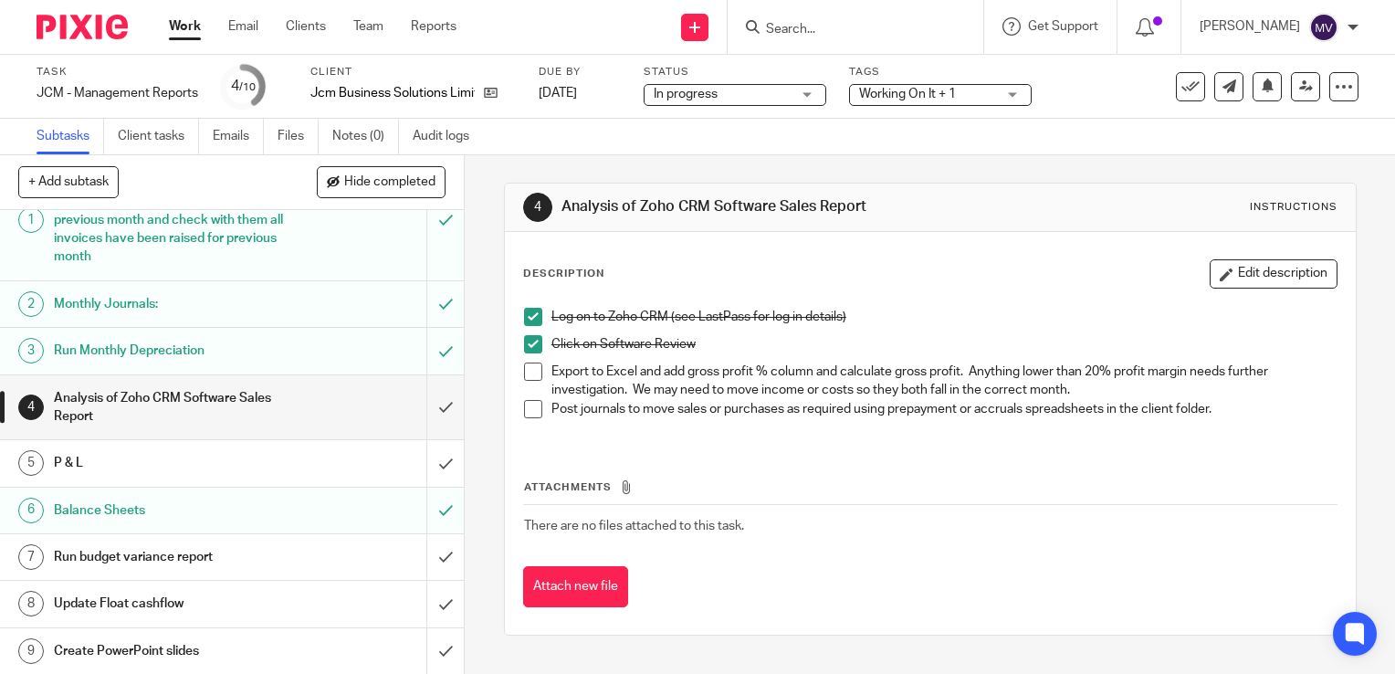
scroll to position [77, 0]
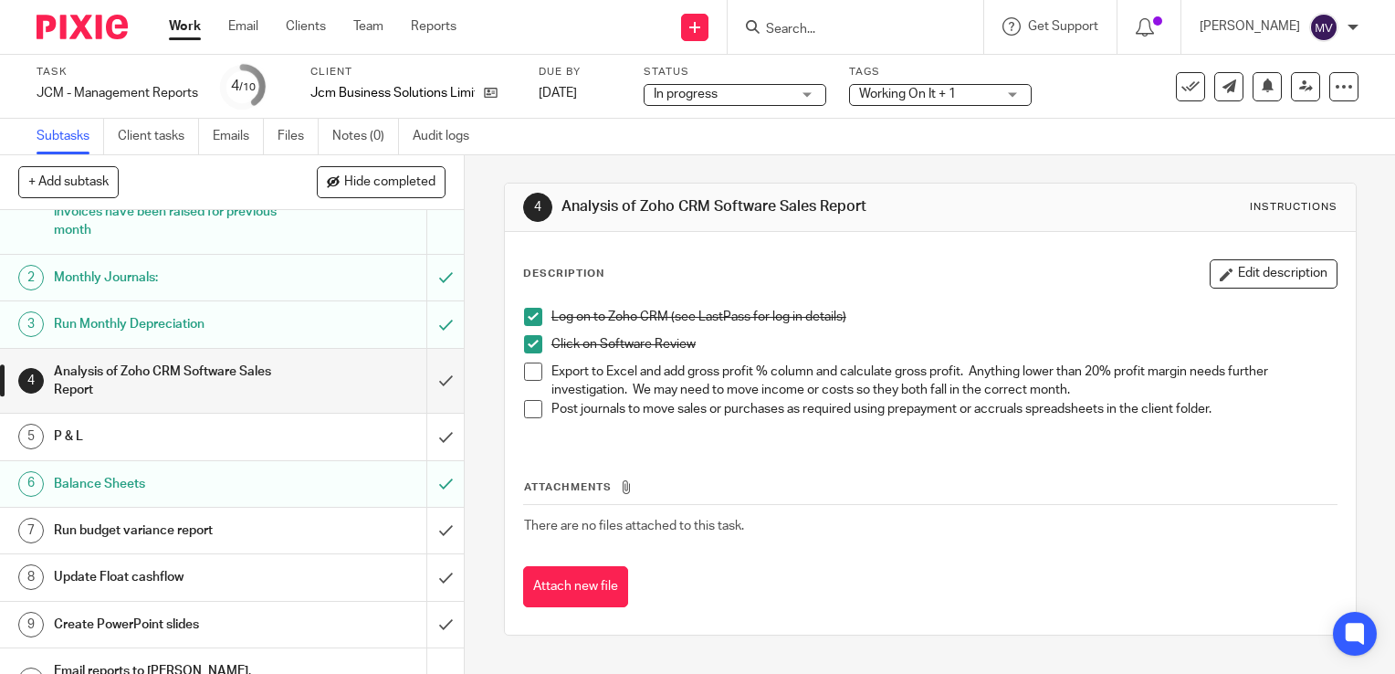
click at [525, 379] on span at bounding box center [533, 372] width 18 height 18
